Goal: Task Accomplishment & Management: Complete application form

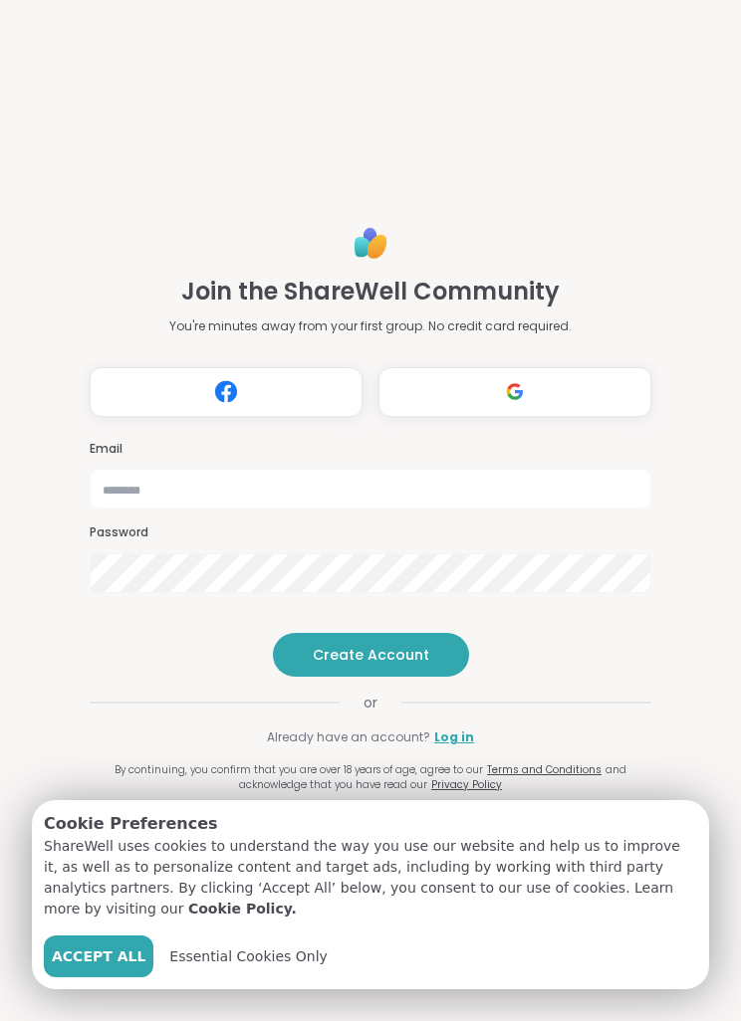
click at [558, 367] on button "Register with Google" at bounding box center [514, 392] width 273 height 50
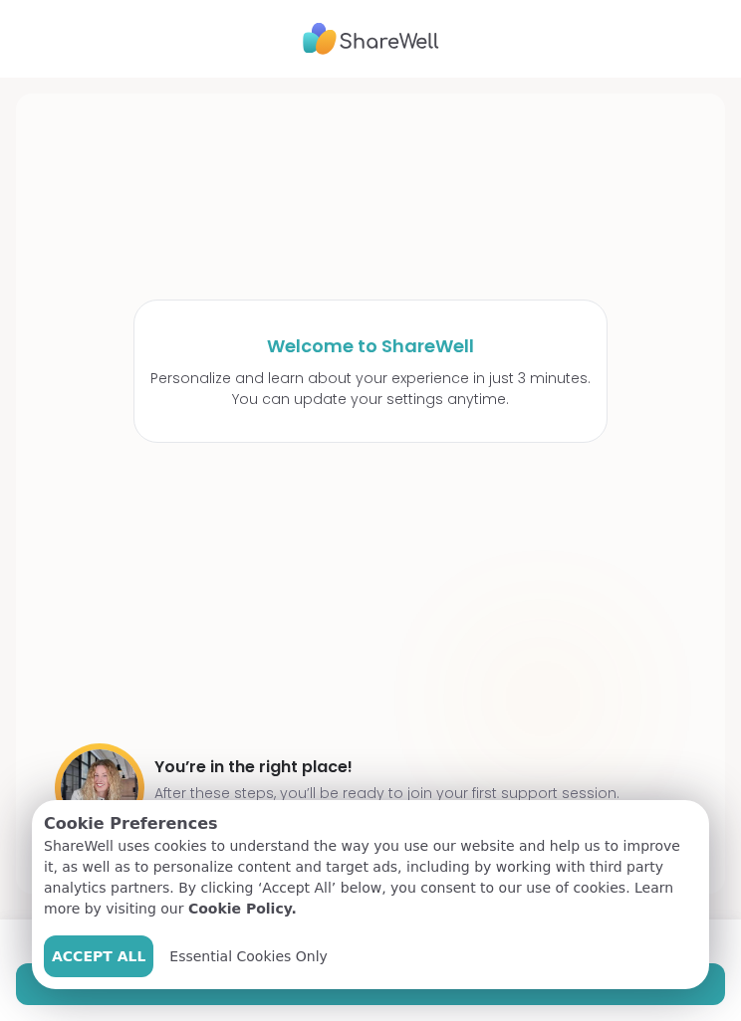
click at [94, 941] on button "Accept All" at bounding box center [99, 957] width 110 height 42
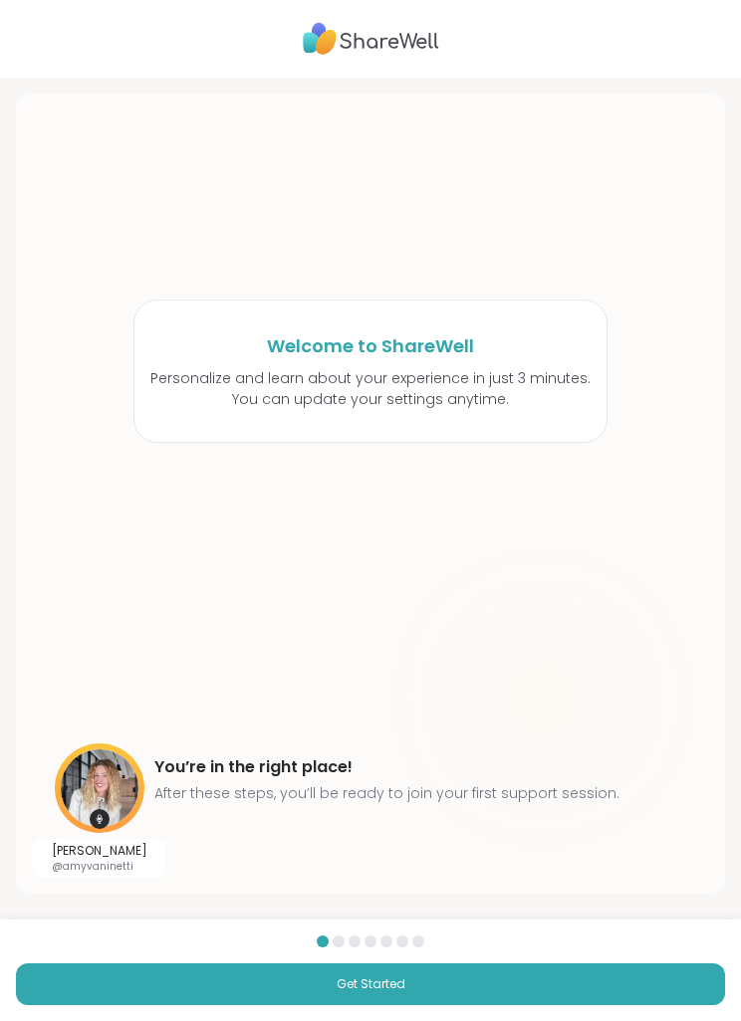
click at [534, 989] on button "Get Started" at bounding box center [370, 985] width 709 height 42
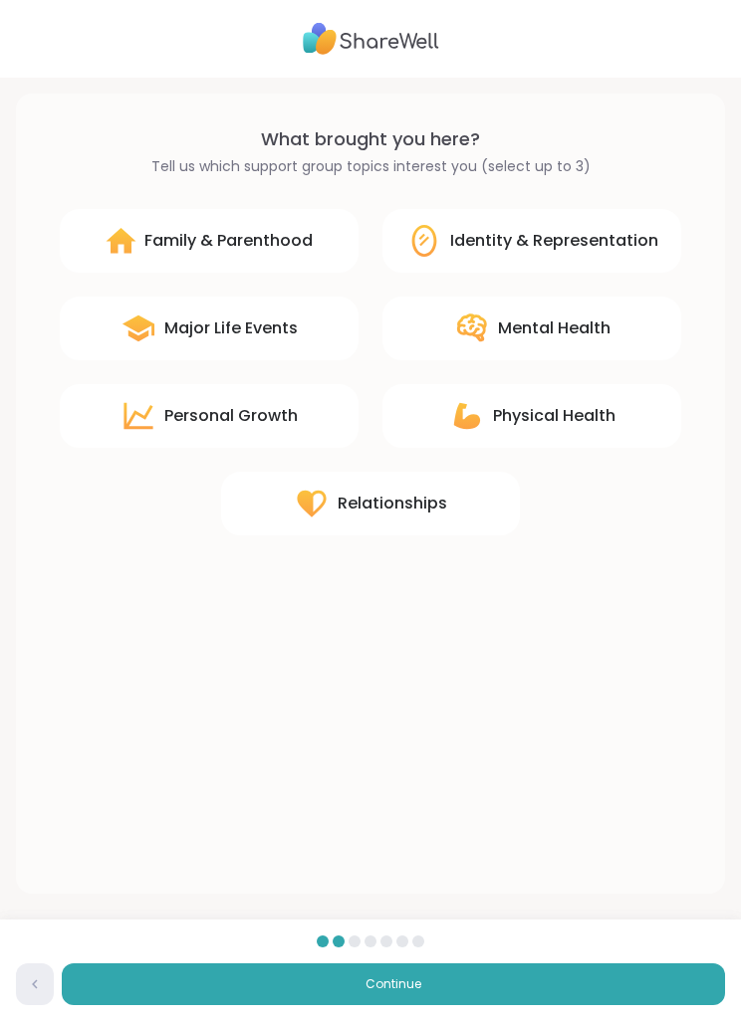
click at [536, 982] on button "Continue" at bounding box center [393, 985] width 663 height 42
